Goal: Obtain resource: Download file/media

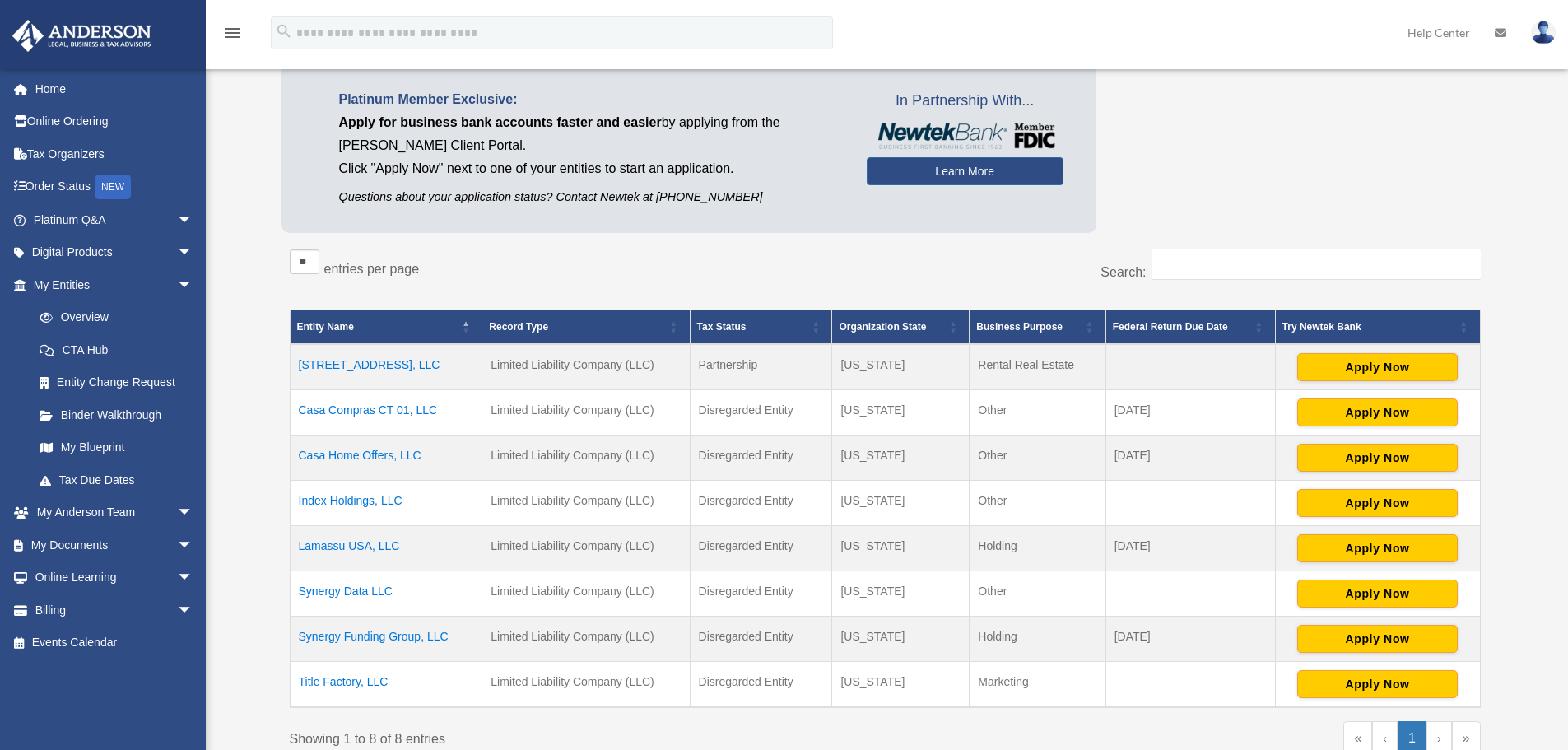
scroll to position [165, 0]
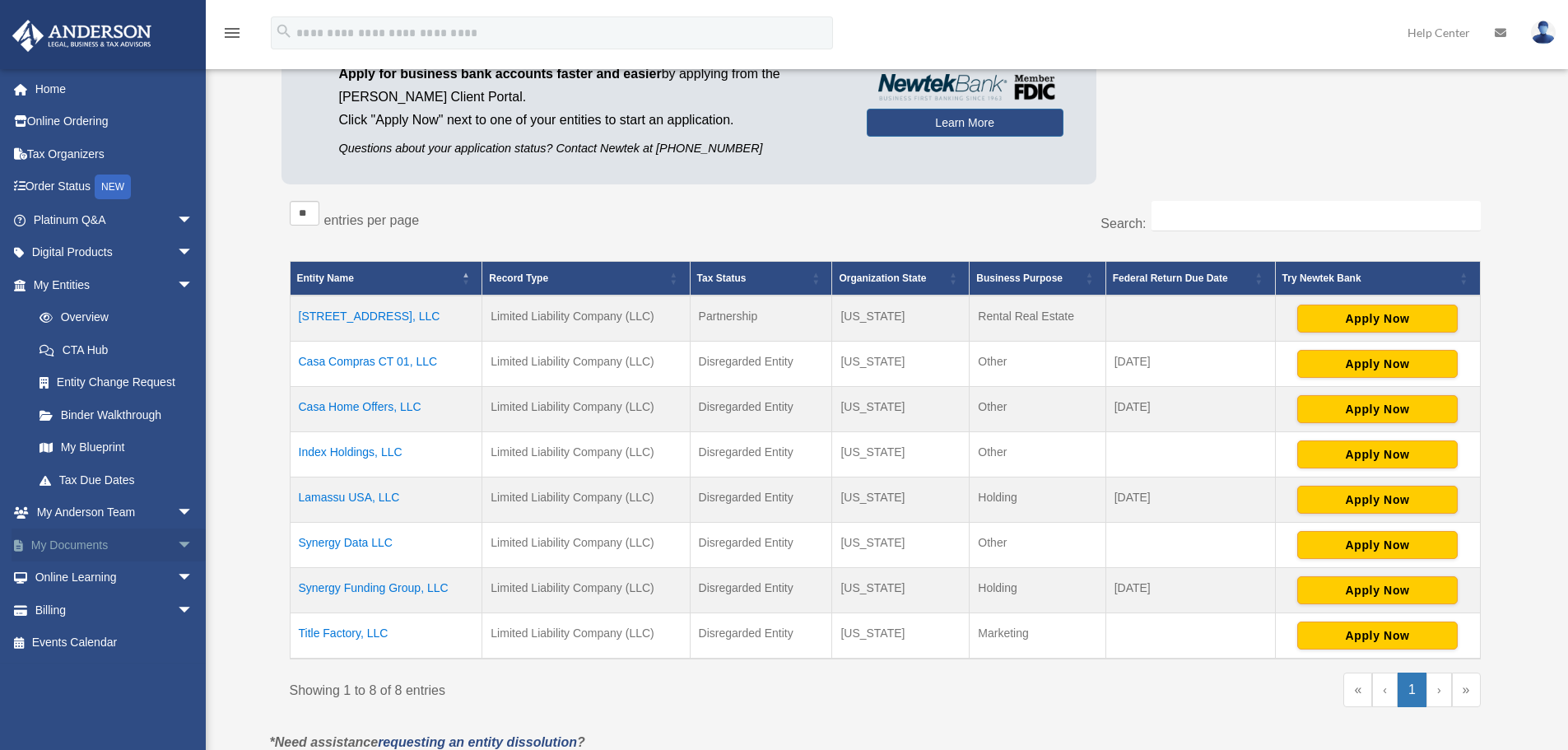
click at [110, 537] on link "My Documents arrow_drop_down" at bounding box center [114, 545] width 206 height 33
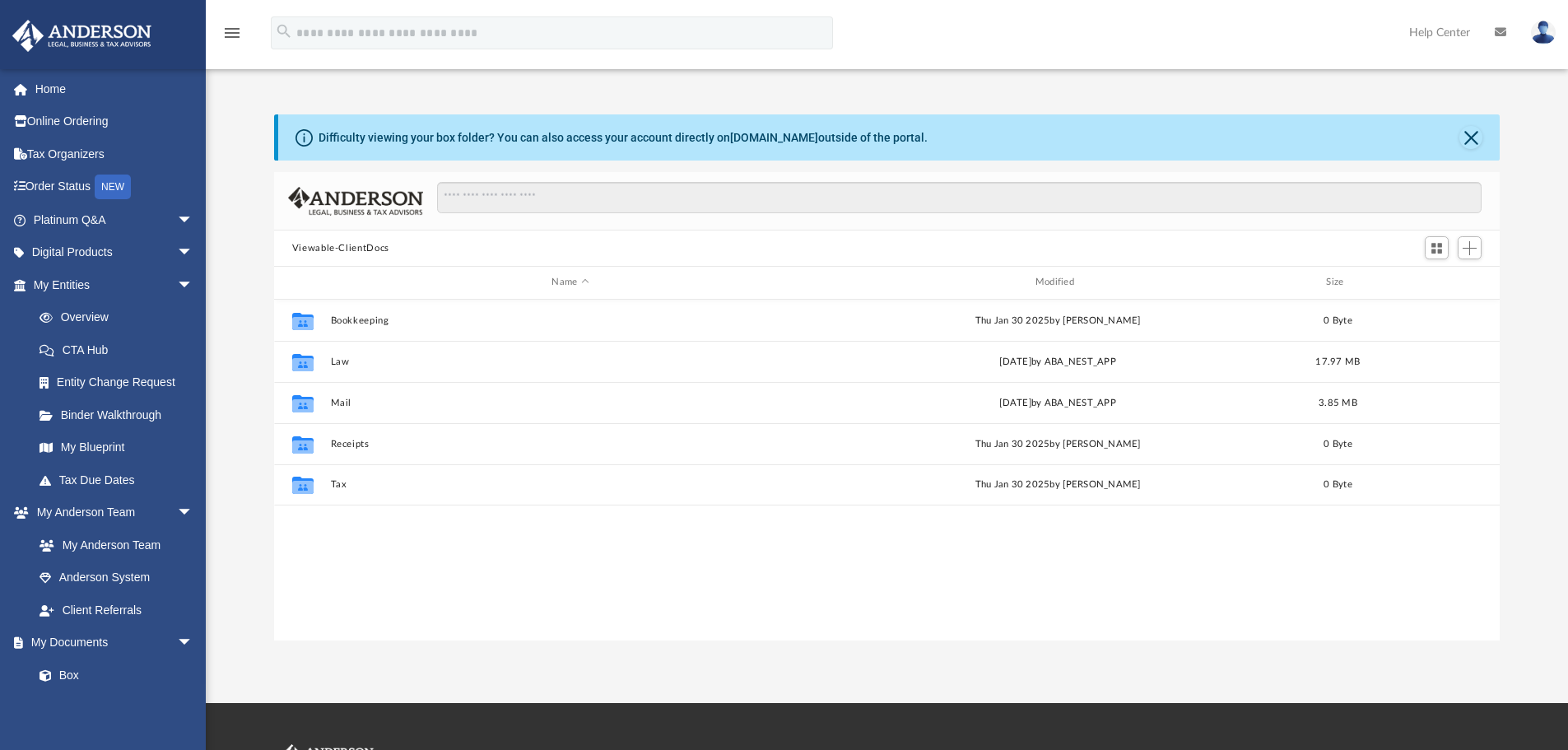
scroll to position [362, 1214]
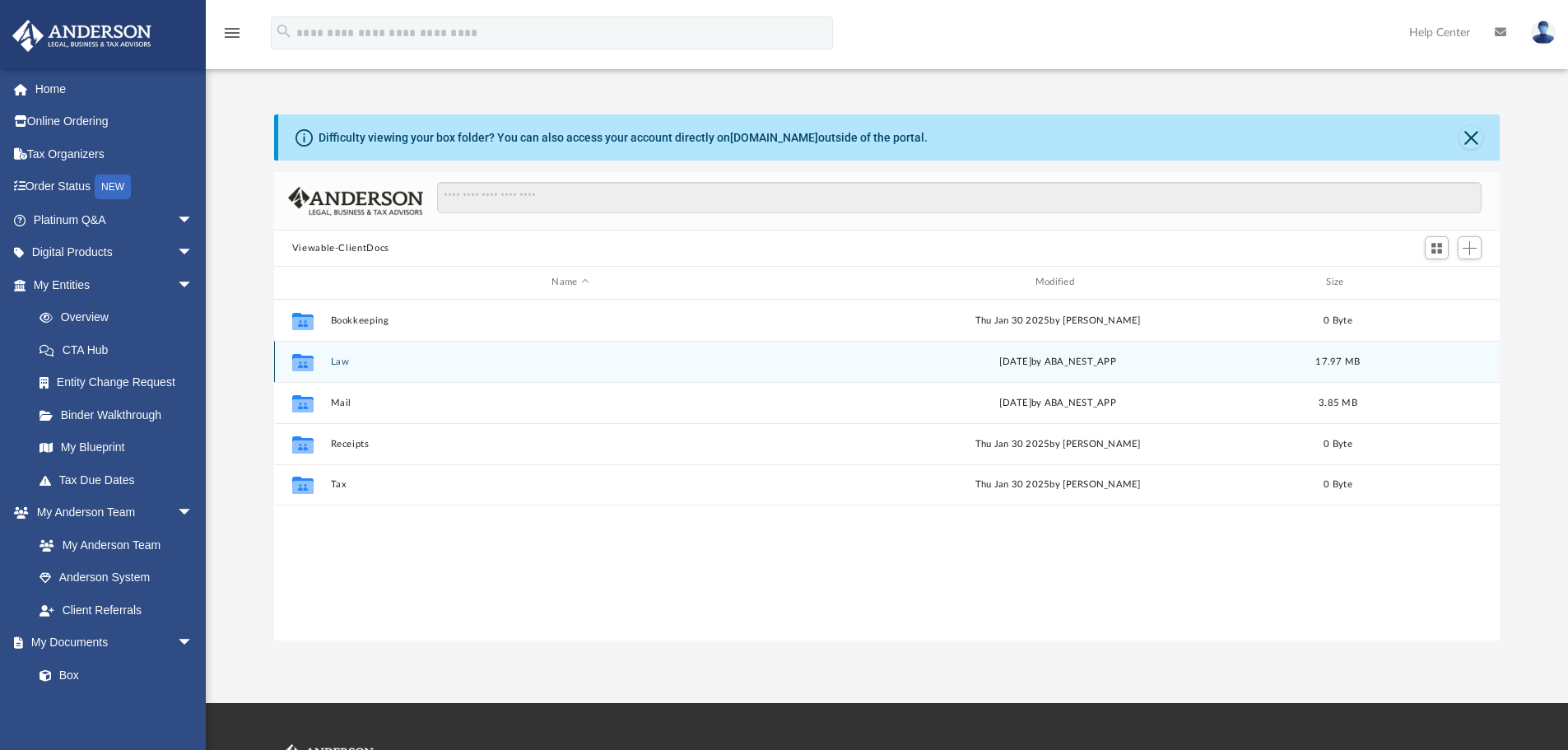
click at [337, 362] on button "Law" at bounding box center [570, 361] width 480 height 10
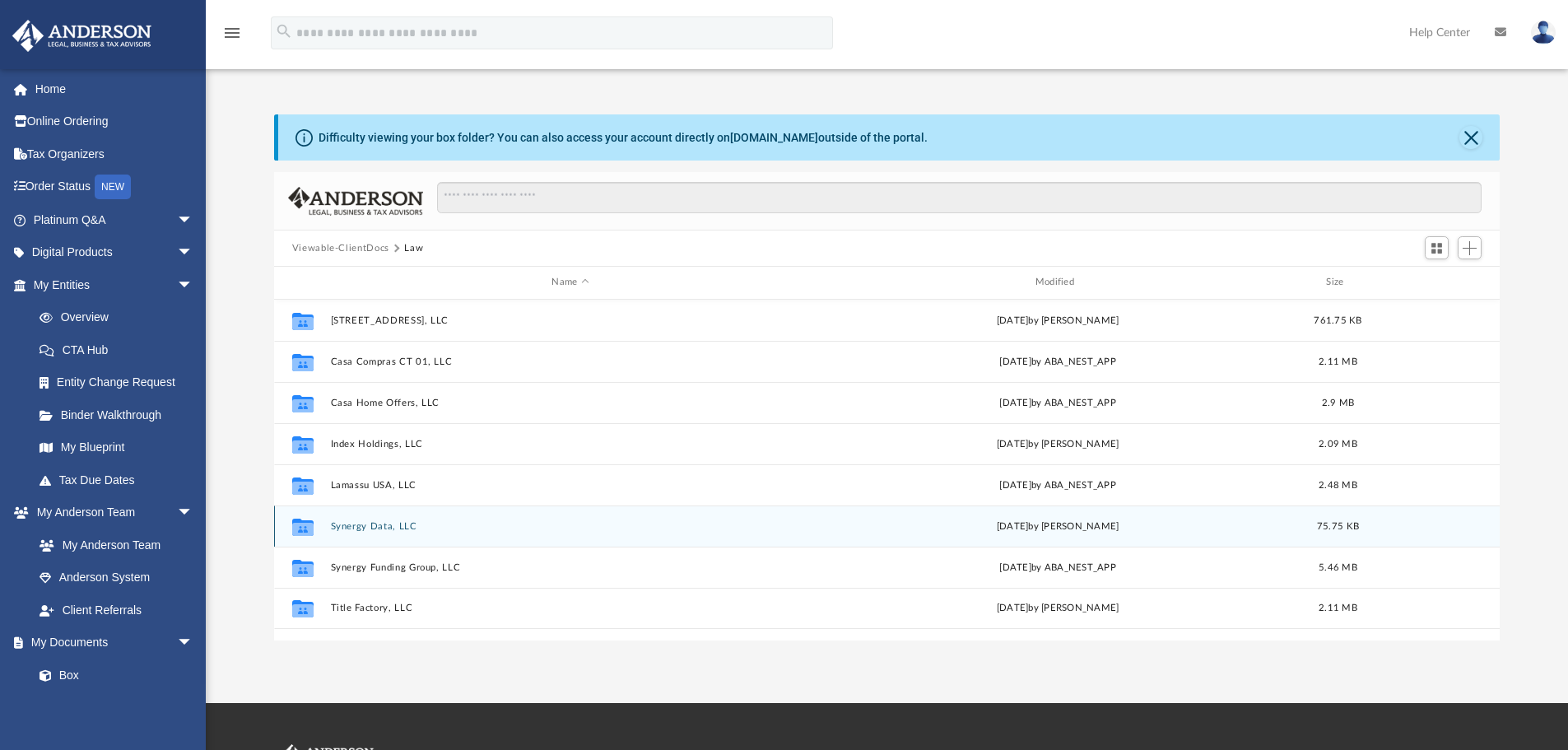
click at [377, 525] on button "Synergy Data, LLC" at bounding box center [570, 526] width 480 height 10
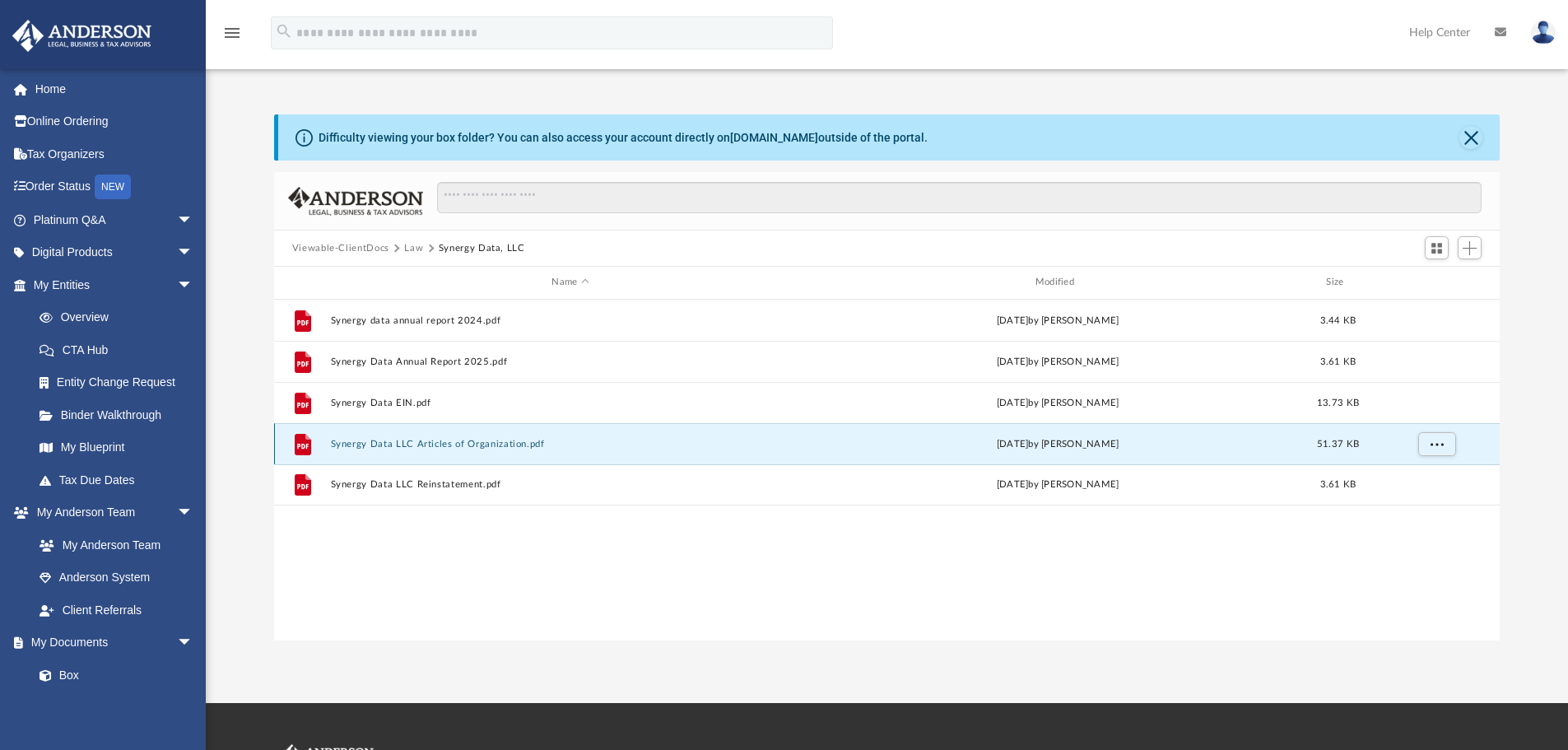
click at [405, 449] on button "Synergy Data LLC Articles of Organization.pdf" at bounding box center [570, 443] width 480 height 10
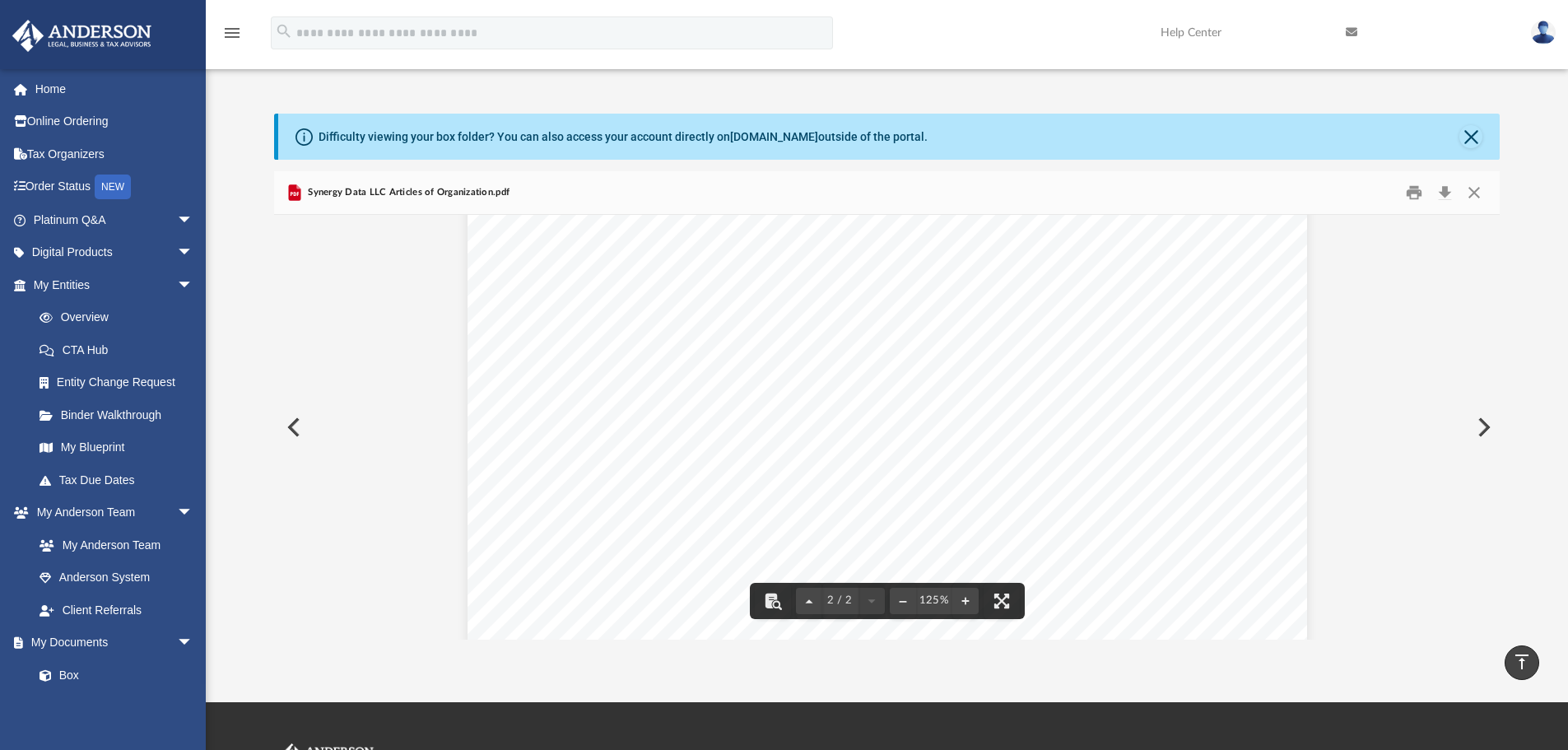
scroll to position [0, 0]
click at [1474, 184] on button "Close" at bounding box center [1474, 193] width 29 height 25
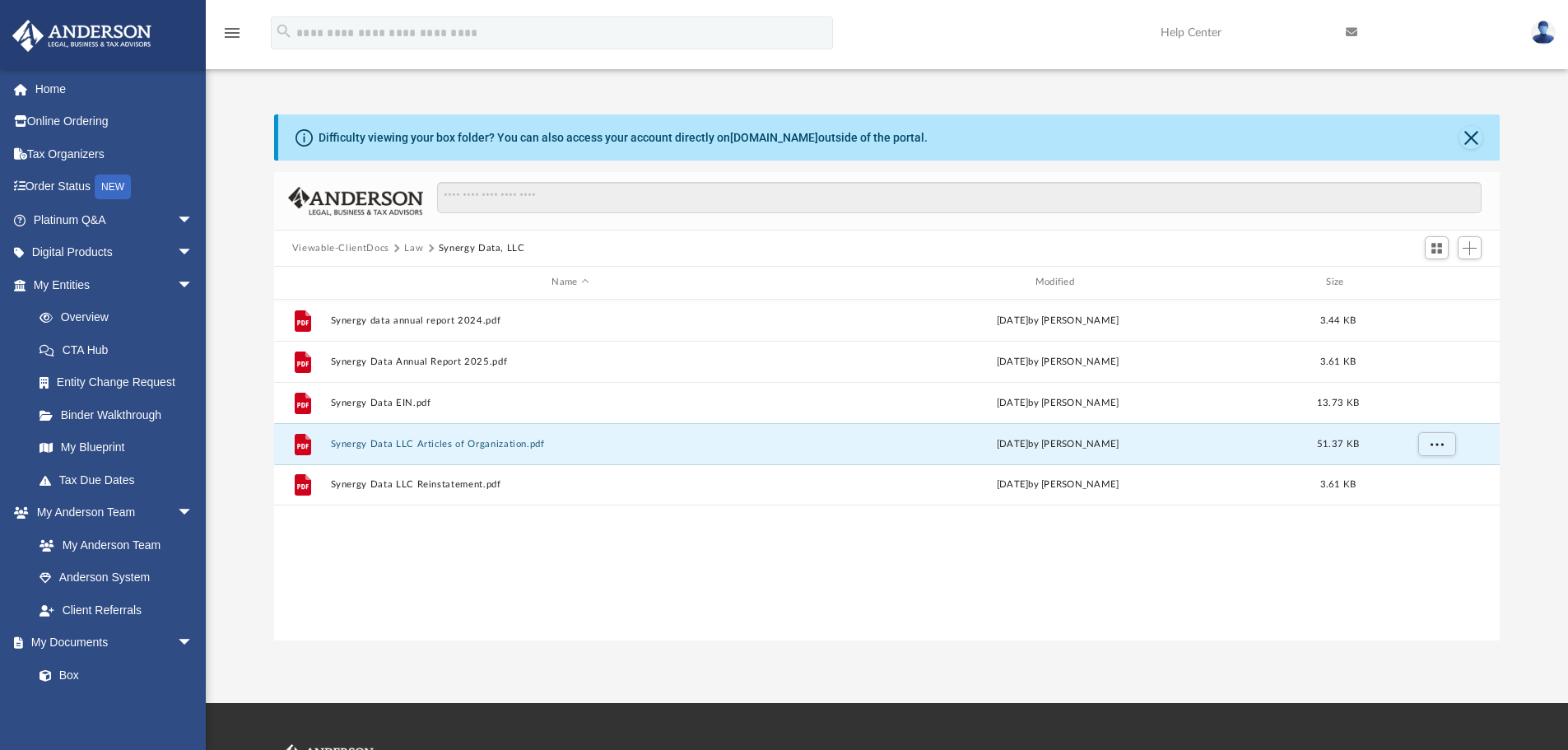
click at [599, 553] on div "File Synergy data annual report 2024.pdf Tue Mar 11 2025 by Scott Morse 3.44 KB…" at bounding box center [887, 469] width 1227 height 340
